Goal: Task Accomplishment & Management: Manage account settings

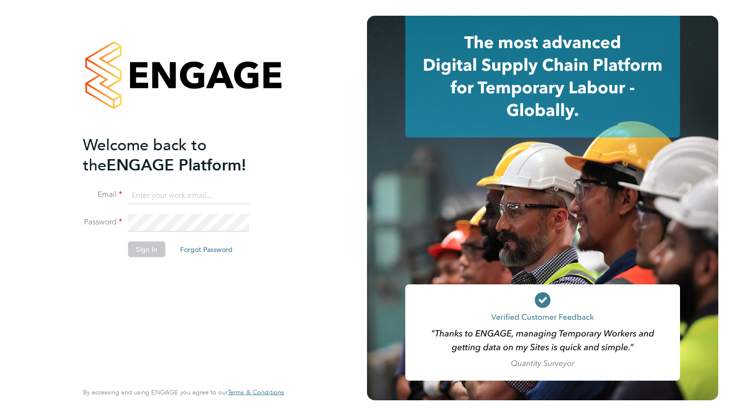
type input "[PERSON_NAME][EMAIL_ADDRESS][PERSON_NAME][DOMAIN_NAME]"
click at [133, 257] on li "Sign In Forgot Password" at bounding box center [178, 254] width 191 height 26
click at [137, 252] on button "Sign In" at bounding box center [146, 249] width 37 height 16
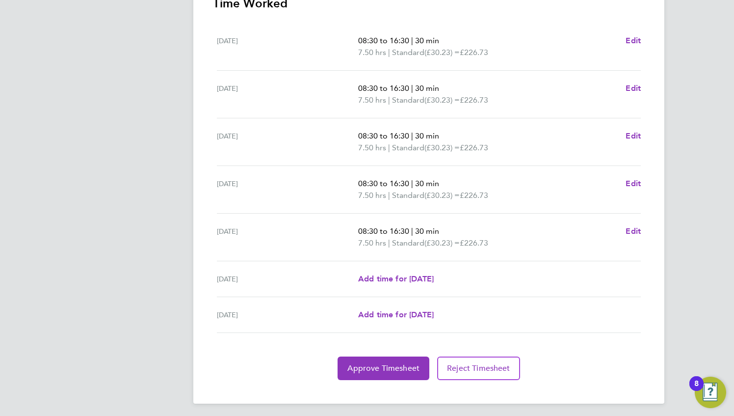
scroll to position [299, 0]
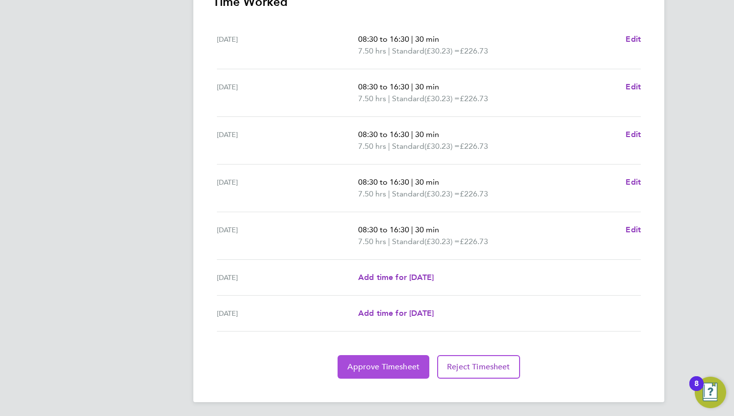
click at [364, 362] on span "Approve Timesheet" at bounding box center [383, 367] width 72 height 10
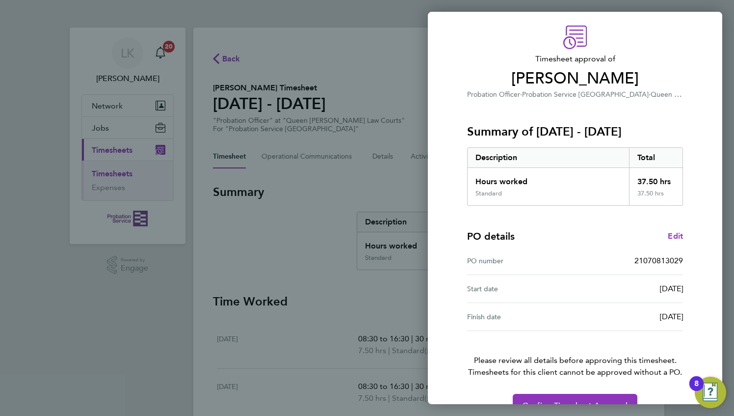
scroll to position [53, 0]
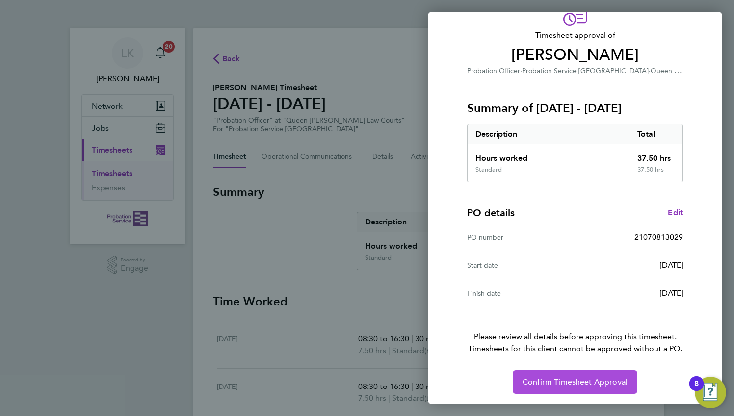
click at [546, 377] on span "Confirm Timesheet Approval" at bounding box center [574, 382] width 105 height 10
